Goal: Information Seeking & Learning: Learn about a topic

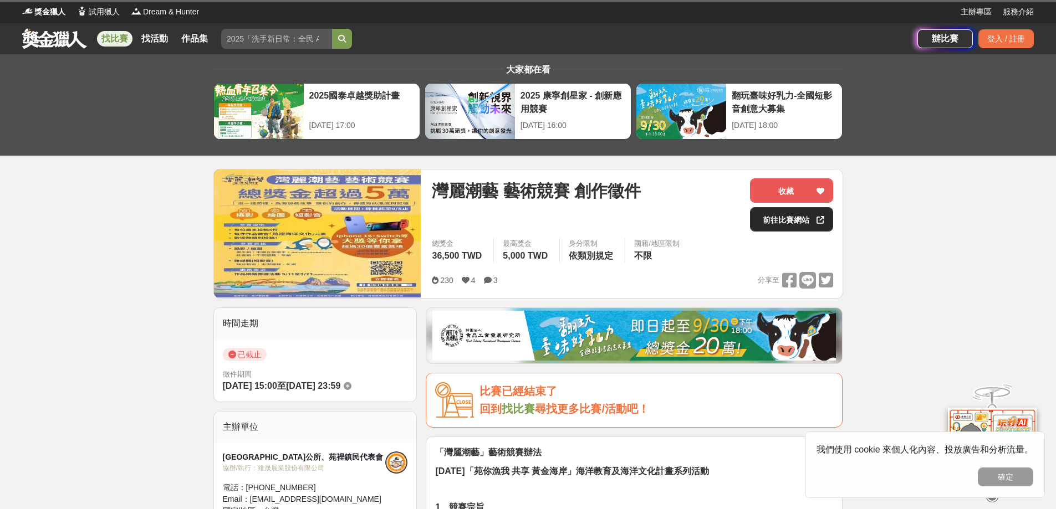
click at [789, 216] on link "前往比賽網站" at bounding box center [791, 219] width 83 height 24
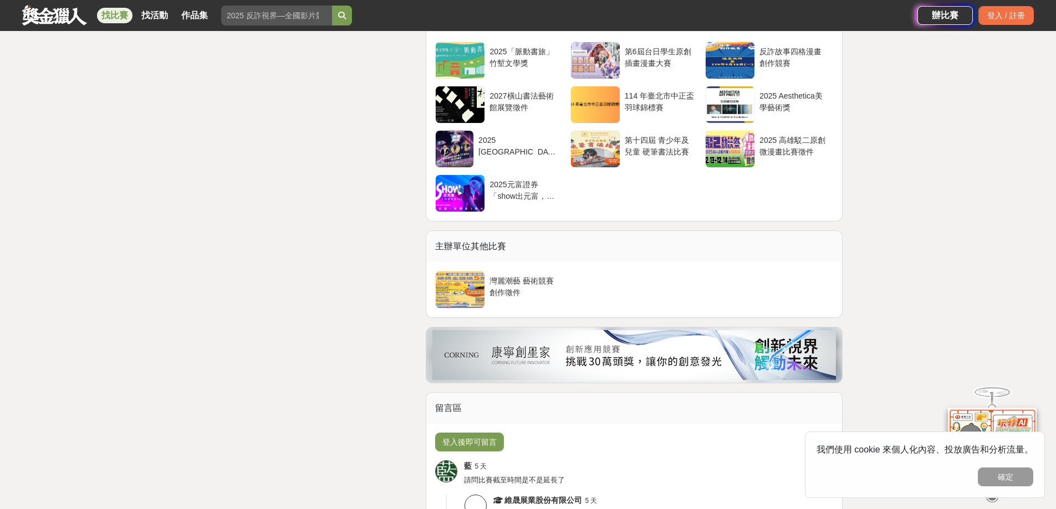
scroll to position [2328, 0]
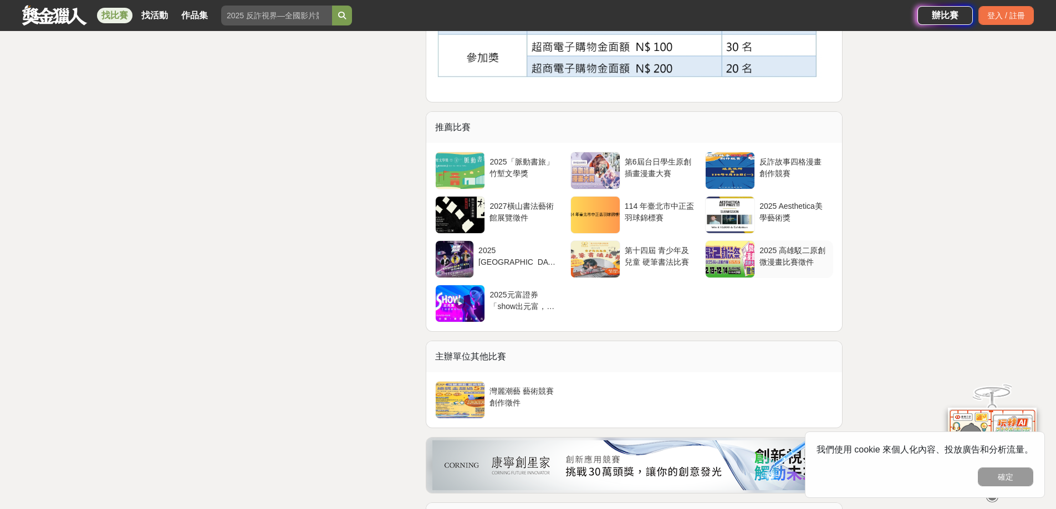
click at [774, 261] on div "2025 高雄駁二原創微漫畫比賽徵件" at bounding box center [793, 255] width 69 height 21
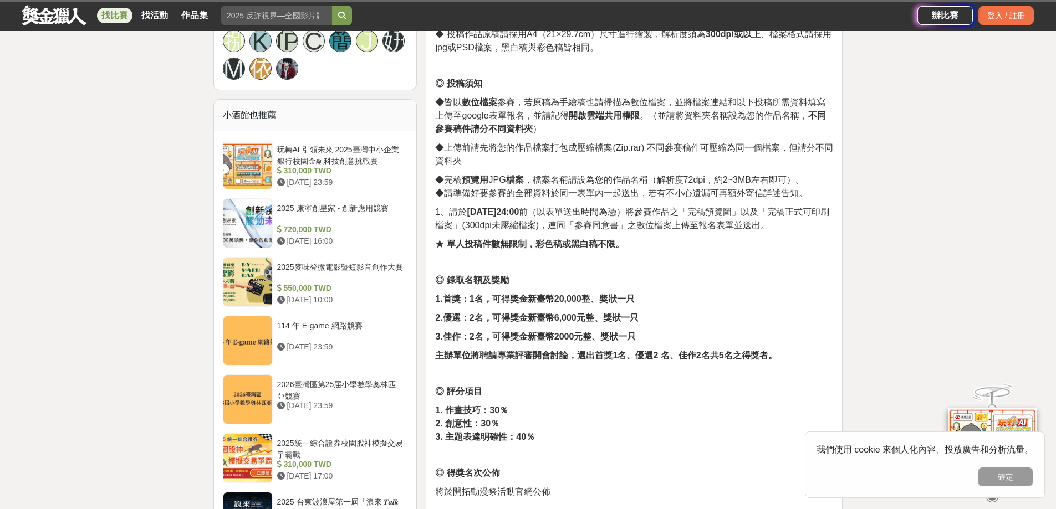
scroll to position [831, 0]
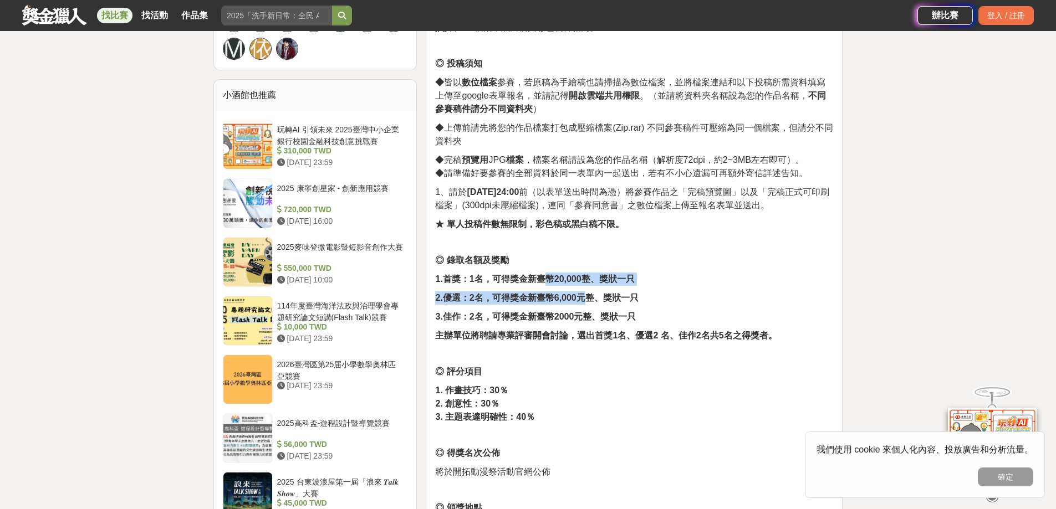
drag, startPoint x: 550, startPoint y: 279, endPoint x: 589, endPoint y: 287, distance: 40.0
click at [589, 287] on div "2025 高雄駁二原創微漫畫比賽徵件 原創微漫畫大賽一直以來是高雄駁二動漫祭舉辦的重點活動之一也是許多喜愛漫畫創作者重要的發表平台!!大家快來創作，用漫畫訴說…" at bounding box center [634, 204] width 398 height 1306
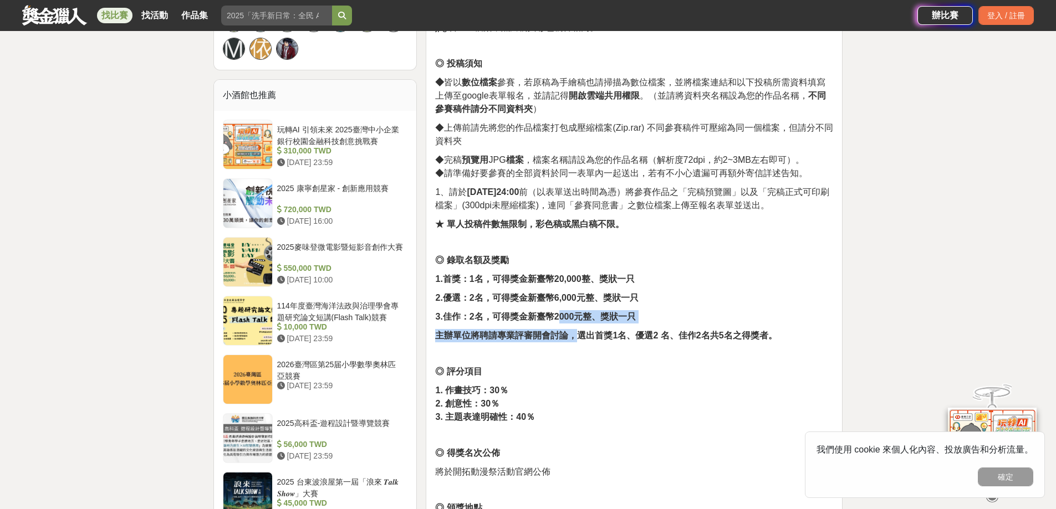
drag, startPoint x: 559, startPoint y: 322, endPoint x: 576, endPoint y: 323, distance: 17.2
click at [576, 323] on div "2025 高雄駁二原創微漫畫比賽徵件 原創微漫畫大賽一直以來是高雄駁二動漫祭舉辦的重點活動之一也是許多喜愛漫畫創作者重要的發表平台!!大家快來創作，用漫畫訴說…" at bounding box center [634, 204] width 398 height 1306
click at [661, 302] on p "2.優選：2名，可得獎金新臺幣6,000元整、獎狀一只" at bounding box center [634, 298] width 398 height 13
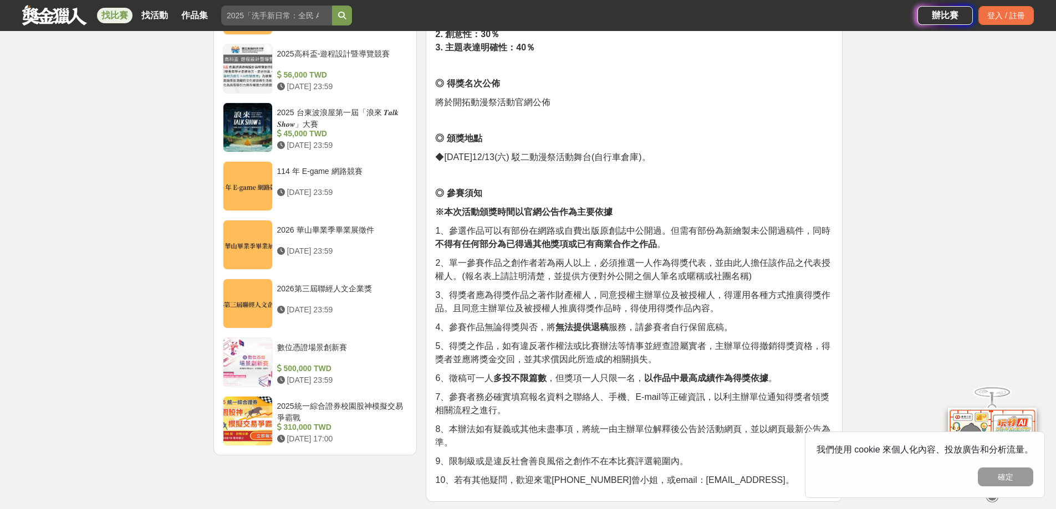
scroll to position [1220, 0]
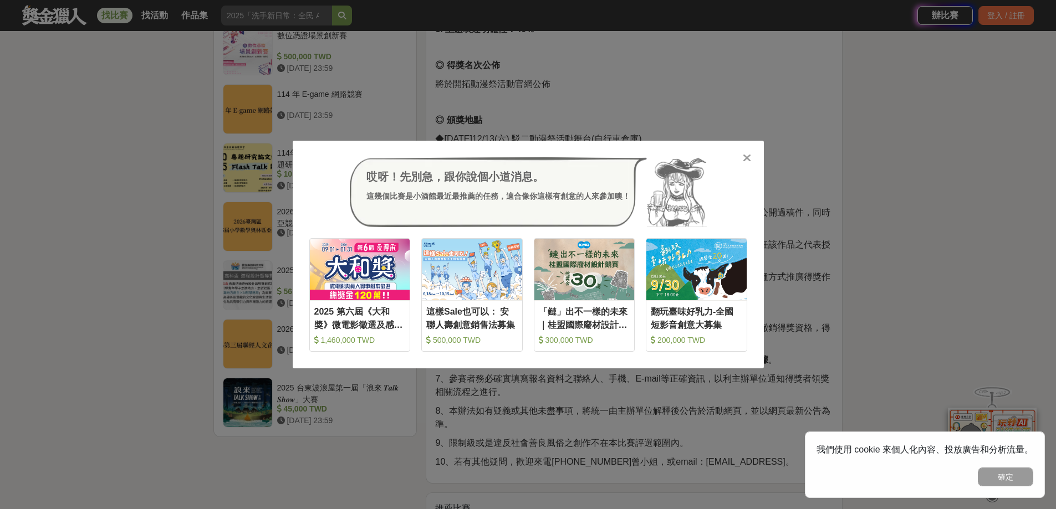
click at [743, 155] on icon at bounding box center [747, 157] width 8 height 11
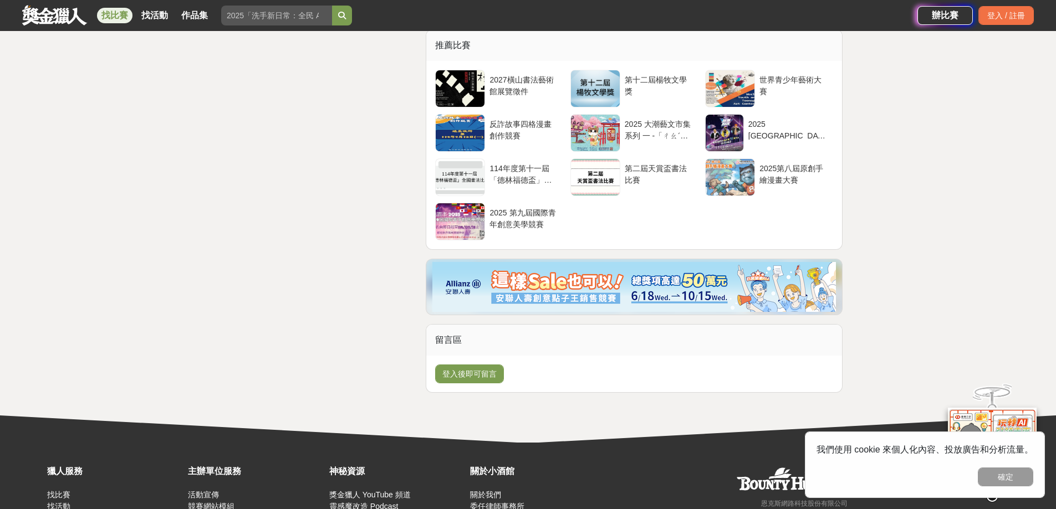
scroll to position [1663, 0]
